Goal: Task Accomplishment & Management: Manage account settings

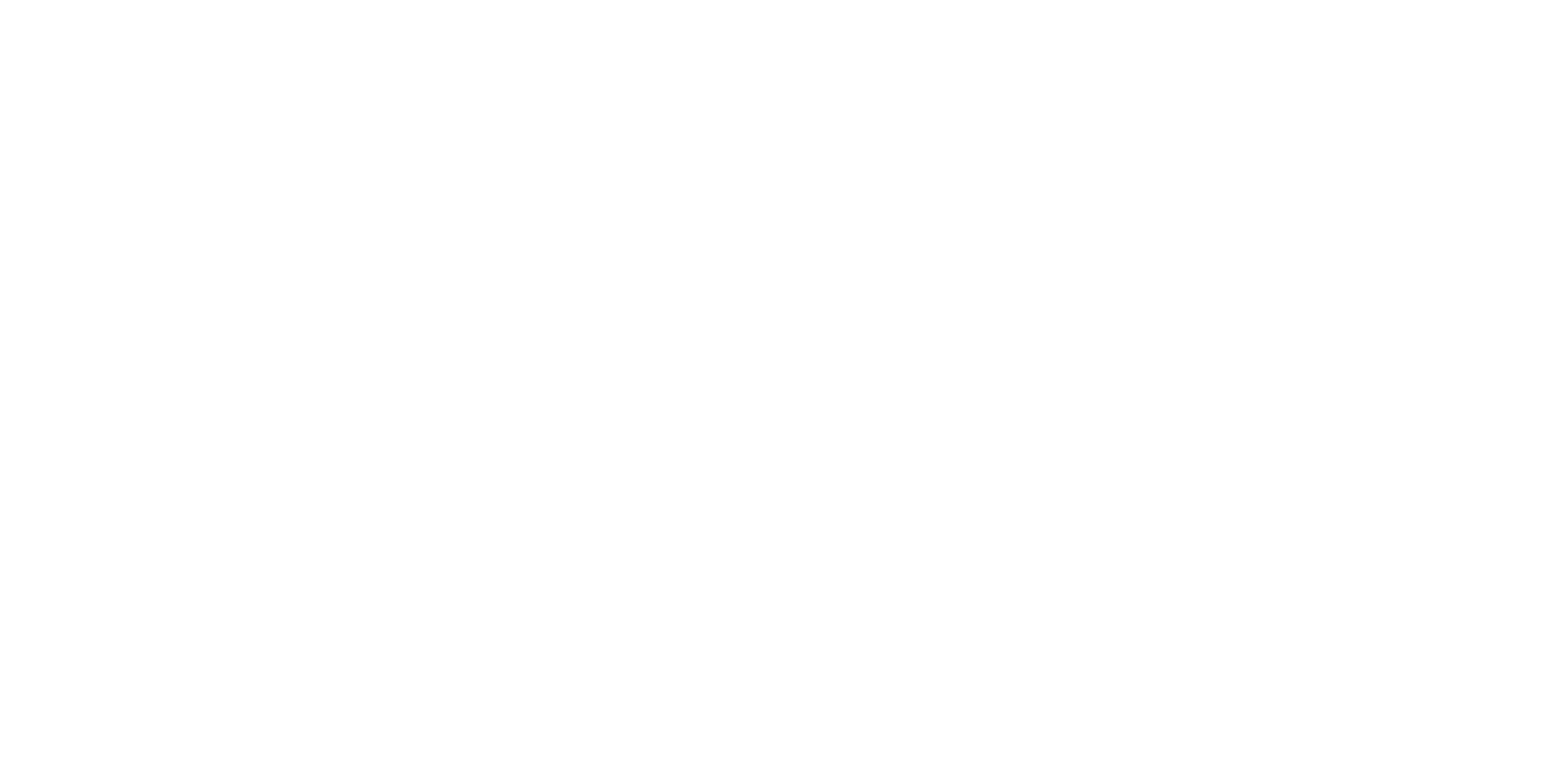
click at [568, 137] on div at bounding box center [784, 391] width 1568 height 782
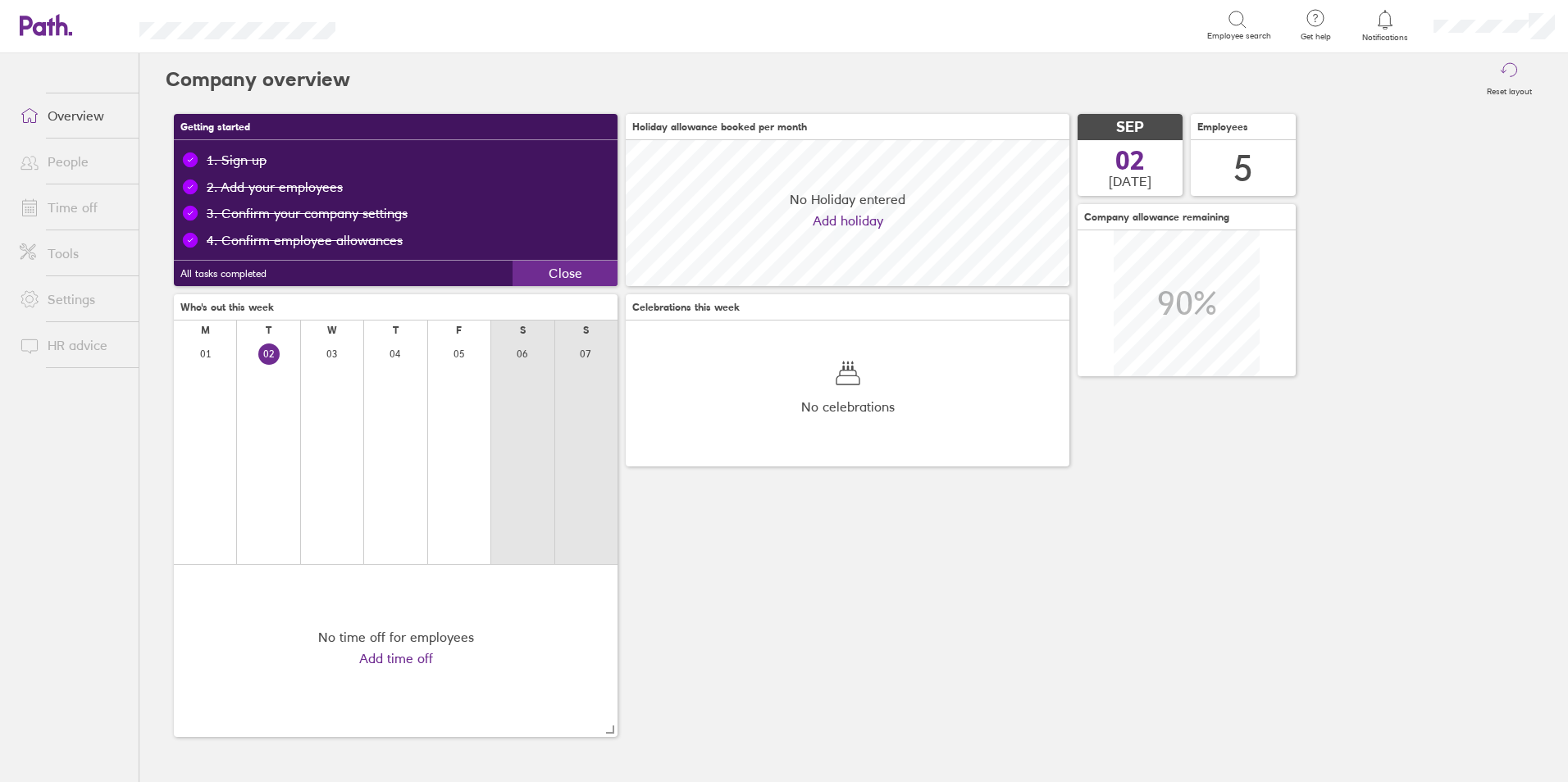
scroll to position [146, 444]
click at [86, 209] on link "Time off" at bounding box center [73, 207] width 132 height 32
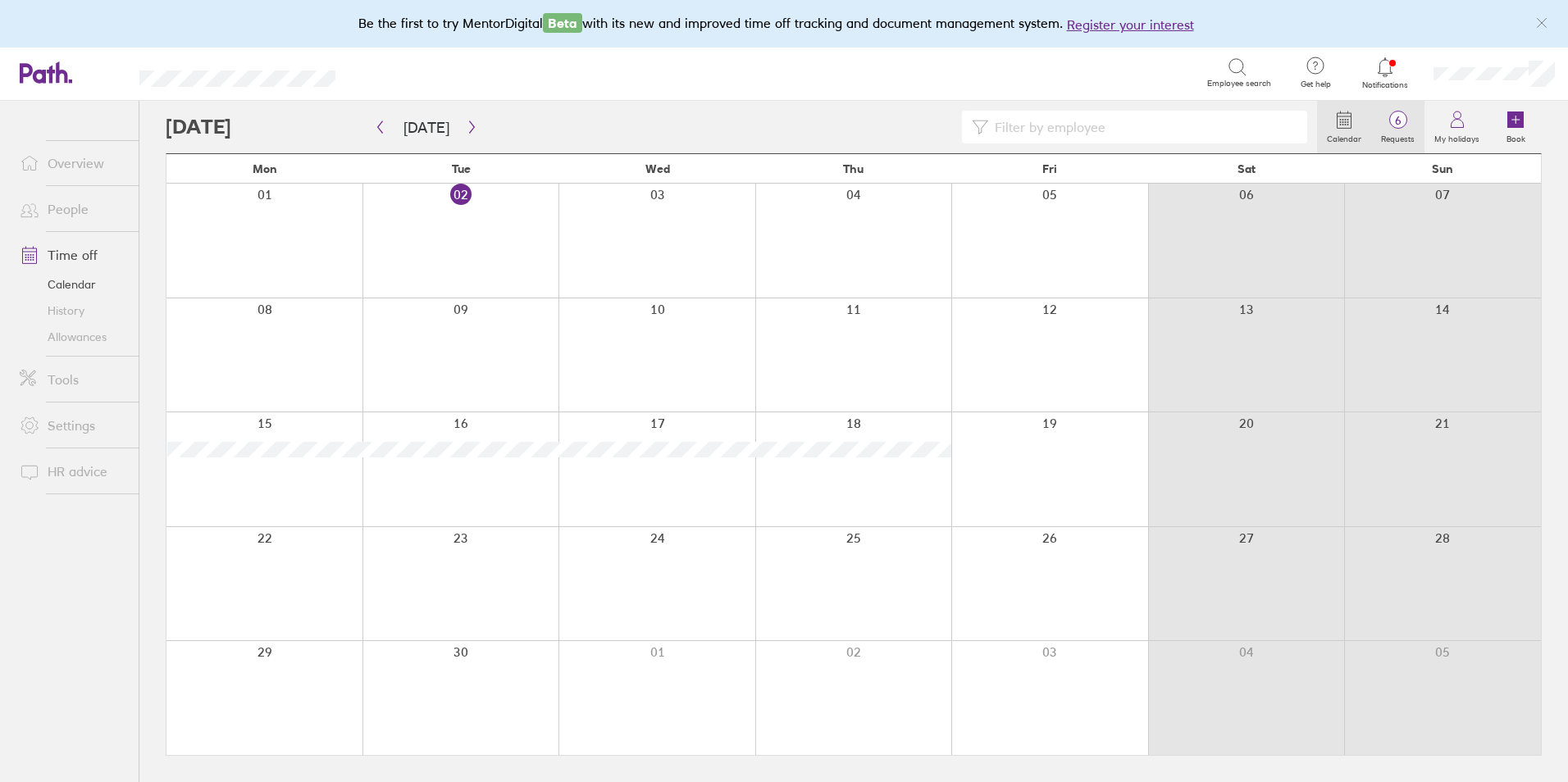
click at [1414, 131] on label "Requests" at bounding box center [1398, 137] width 53 height 15
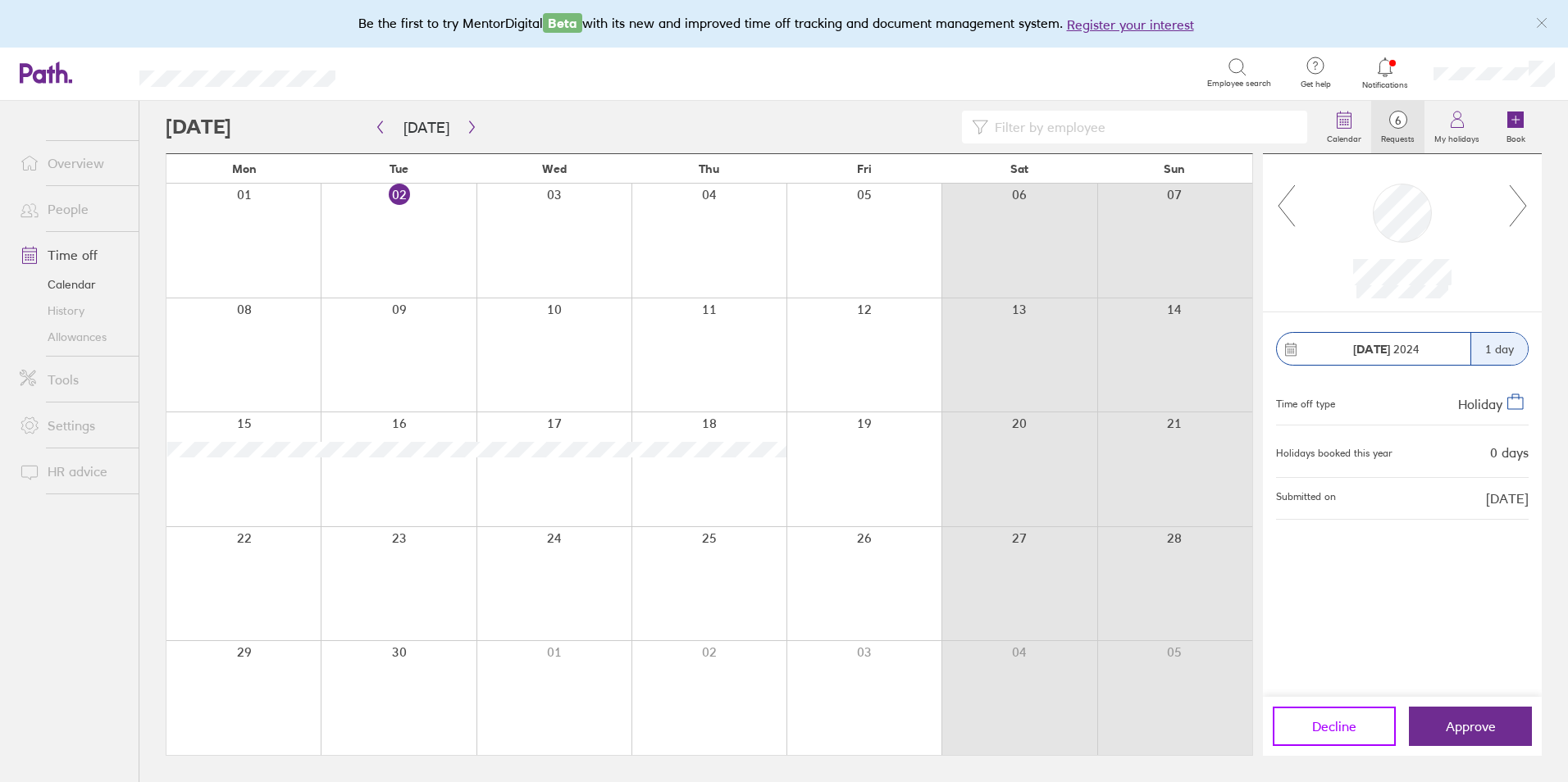
click at [1324, 727] on span "Decline" at bounding box center [1335, 726] width 44 height 15
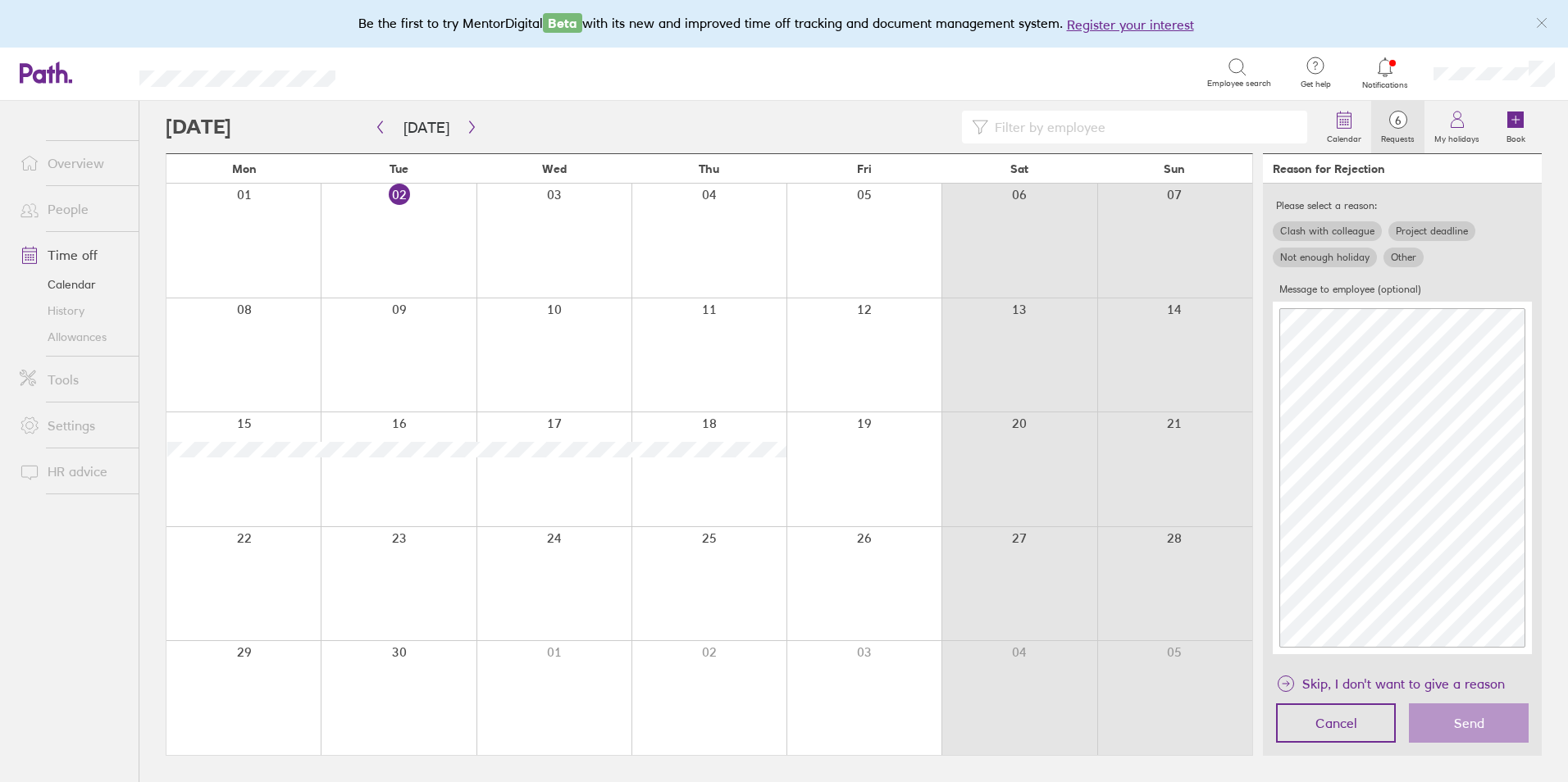
click at [1403, 261] on label "Other" at bounding box center [1403, 257] width 40 height 20
click at [0, 0] on input "Other" at bounding box center [0, 0] width 0 height 0
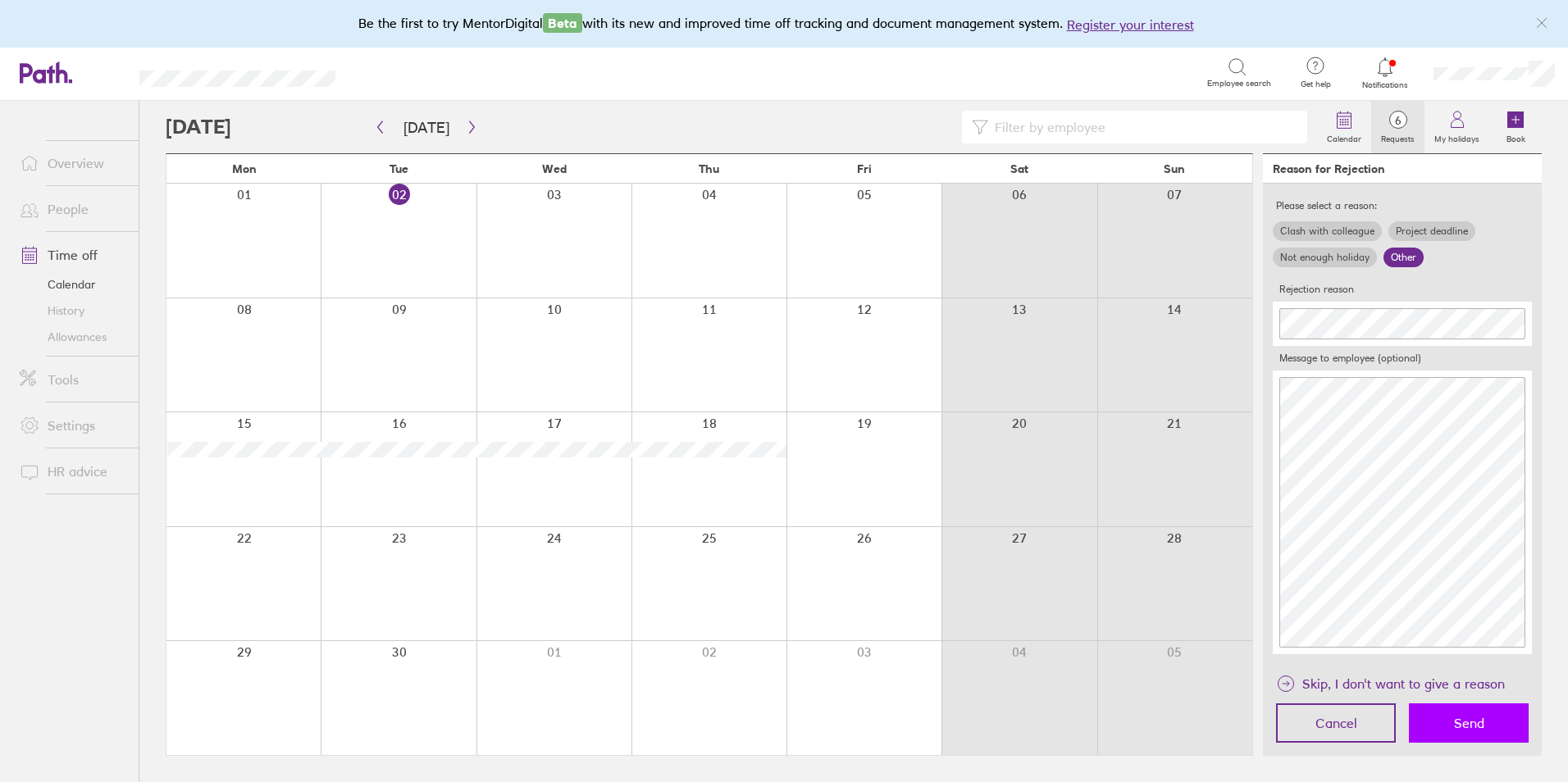
click at [1471, 713] on button "Send" at bounding box center [1469, 723] width 120 height 39
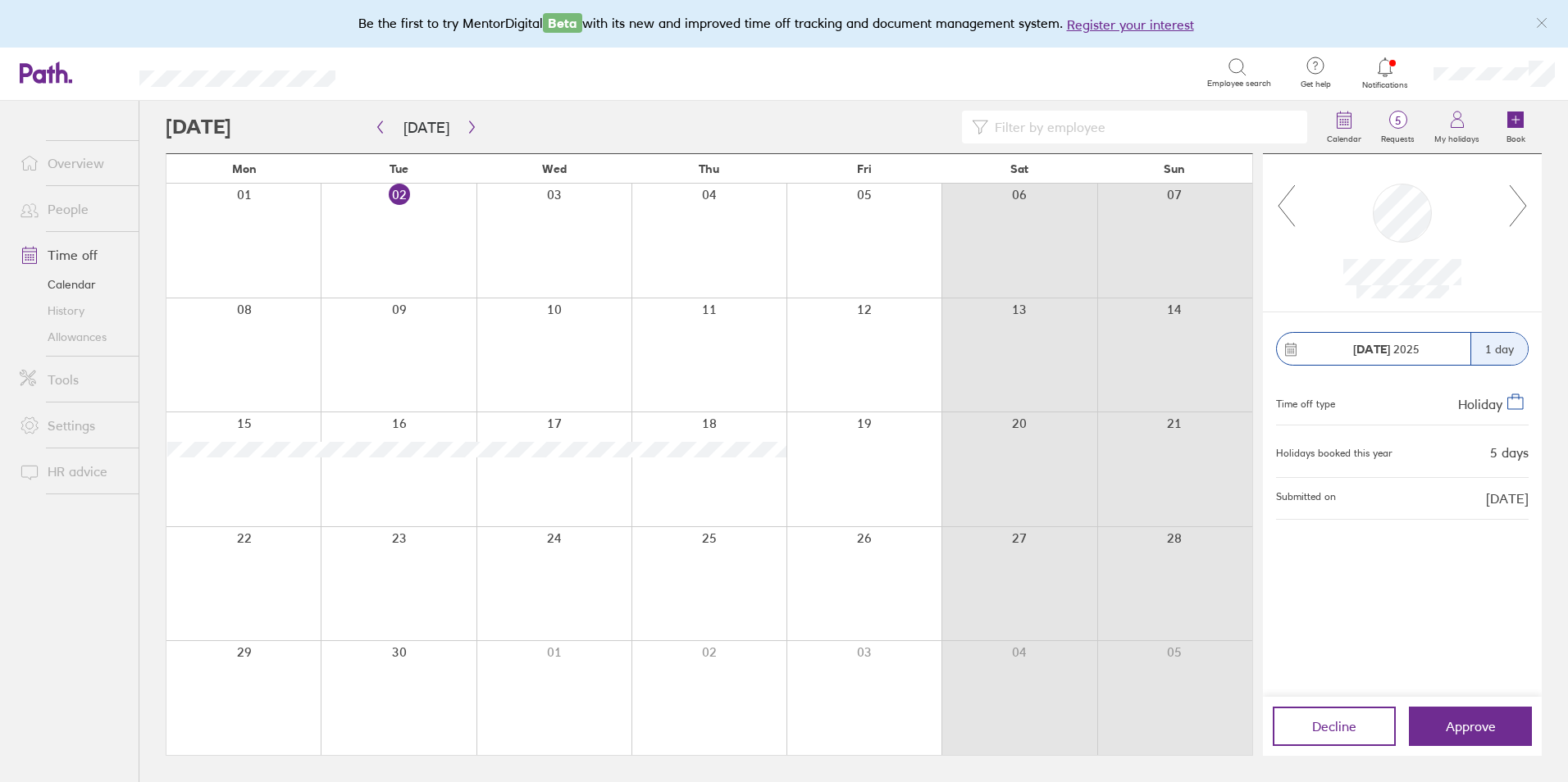
click at [1512, 211] on icon at bounding box center [1518, 206] width 21 height 44
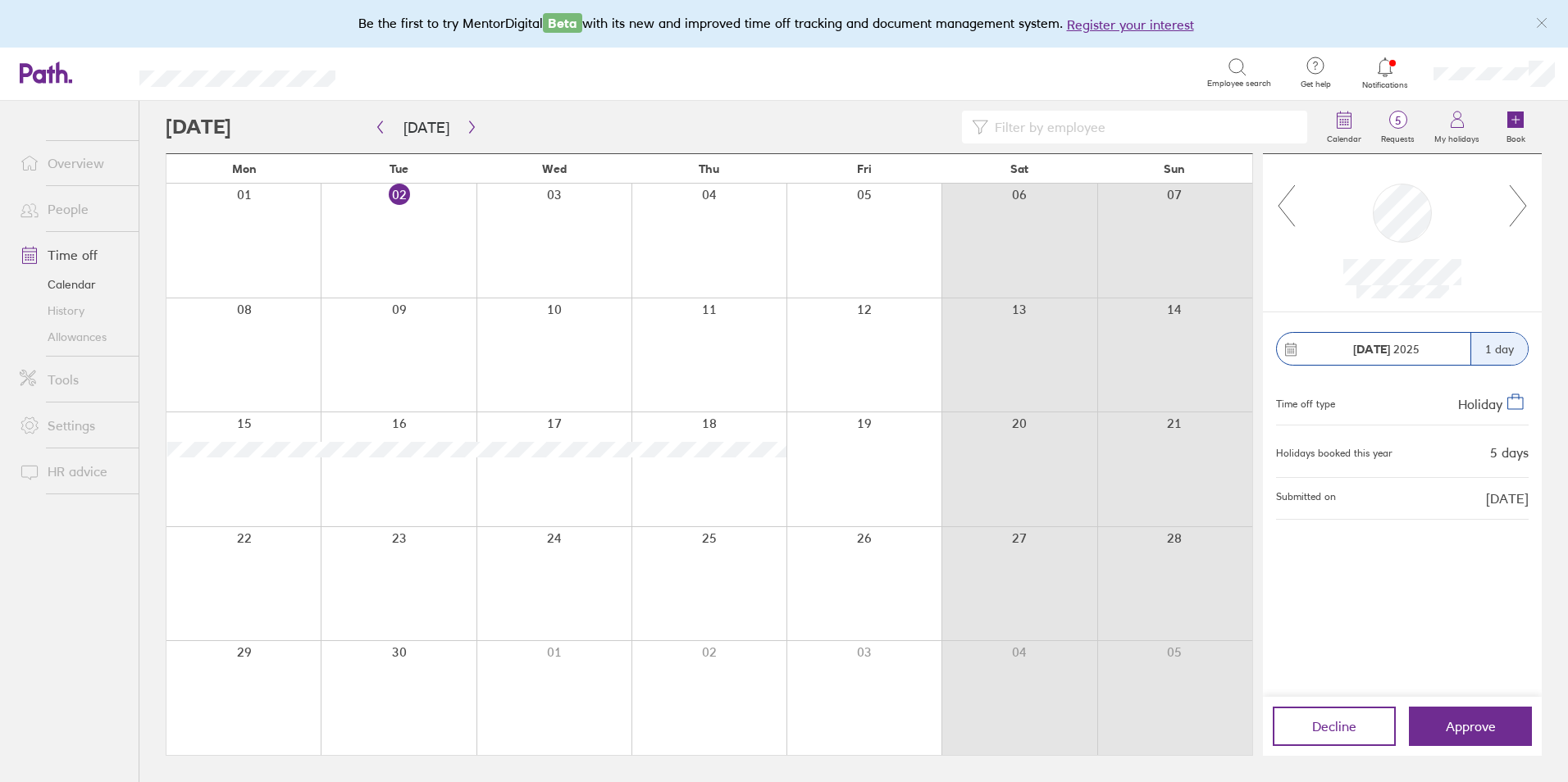
click at [1288, 215] on icon at bounding box center [1287, 206] width 21 height 44
click at [1289, 215] on icon at bounding box center [1287, 206] width 21 height 44
click at [1514, 206] on icon at bounding box center [1518, 206] width 21 height 44
click at [1484, 719] on span "Approve" at bounding box center [1471, 726] width 50 height 15
